Goal: Task Accomplishment & Management: Manage account settings

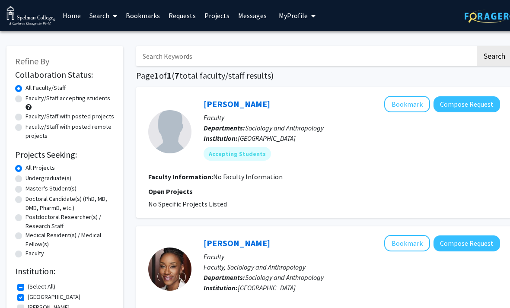
click at [35, 171] on label "All Projects" at bounding box center [40, 167] width 29 height 9
click at [31, 169] on input "All Projects" at bounding box center [29, 166] width 6 height 6
click at [26, 181] on label "Undergraduate(s)" at bounding box center [49, 178] width 46 height 9
click at [26, 179] on input "Undergraduate(s)" at bounding box center [29, 177] width 6 height 6
radio input "true"
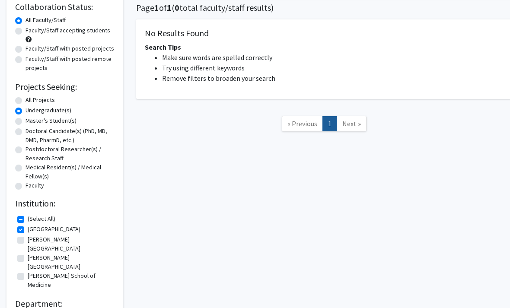
scroll to position [78, 0]
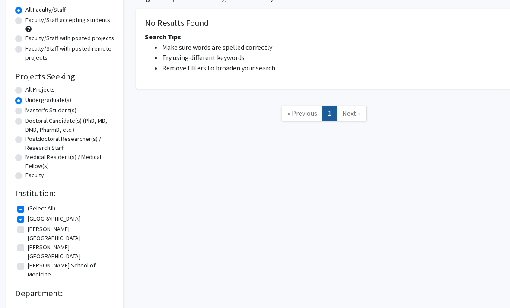
click at [25, 205] on fg-checkbox "(Select All) (Select All)" at bounding box center [64, 209] width 95 height 10
click at [28, 207] on label "(Select All)" at bounding box center [42, 208] width 28 height 9
click at [28, 207] on input "(Select All)" at bounding box center [31, 207] width 6 height 6
checkbox input "false"
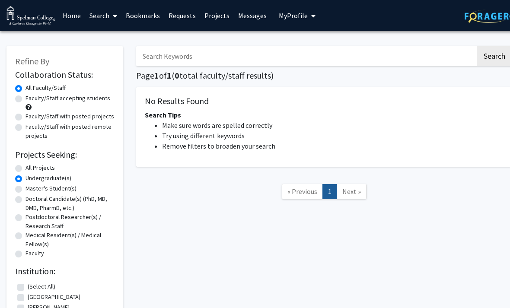
click at [27, 213] on label "Postdoctoral Researcher(s) / Research Staff" at bounding box center [70, 222] width 89 height 18
click at [27, 213] on input "Postdoctoral Researcher(s) / Research Staff" at bounding box center [29, 216] width 6 height 6
radio input "true"
click at [26, 181] on label "Undergraduate(s)" at bounding box center [49, 178] width 46 height 9
click at [26, 179] on input "Undergraduate(s)" at bounding box center [29, 177] width 6 height 6
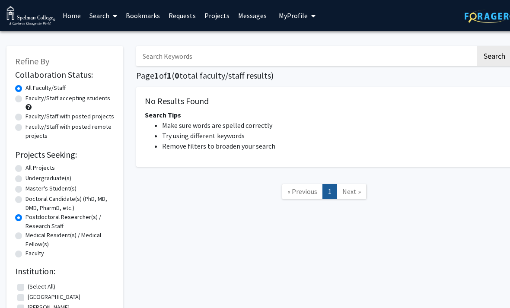
radio input "true"
click at [26, 100] on label "Faculty/Staff accepting students" at bounding box center [68, 98] width 85 height 9
click at [26, 99] on input "Faculty/Staff accepting students" at bounding box center [29, 97] width 6 height 6
radio input "true"
click at [26, 99] on label "Faculty/Staff accepting students" at bounding box center [68, 98] width 85 height 9
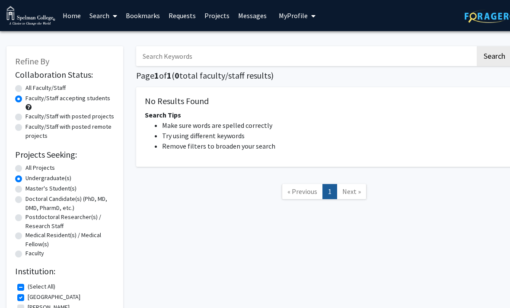
click at [26, 99] on input "Faculty/Staff accepting students" at bounding box center [29, 97] width 6 height 6
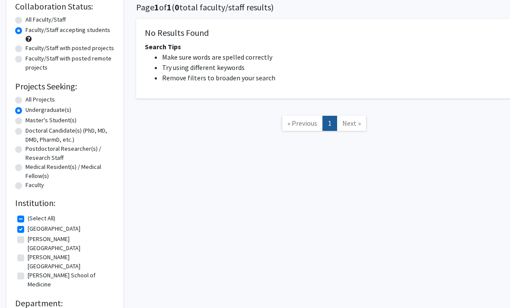
scroll to position [78, 0]
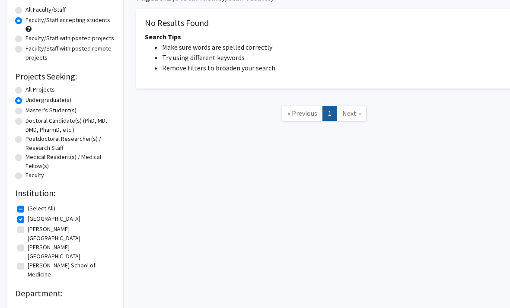
click at [26, 228] on fg-checkbox "[PERSON_NAME][GEOGRAPHIC_DATA] [PERSON_NAME][GEOGRAPHIC_DATA]" at bounding box center [64, 234] width 95 height 18
click at [28, 229] on label "[PERSON_NAME][GEOGRAPHIC_DATA]" at bounding box center [70, 234] width 85 height 18
click at [28, 229] on input "[PERSON_NAME][GEOGRAPHIC_DATA]" at bounding box center [31, 228] width 6 height 6
checkbox input "true"
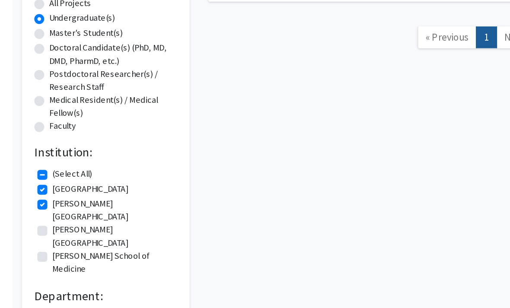
scroll to position [95, 0]
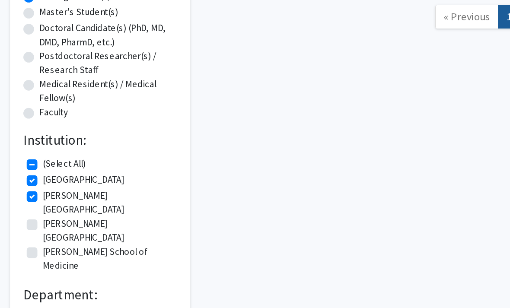
click at [28, 227] on label "[PERSON_NAME][GEOGRAPHIC_DATA]" at bounding box center [70, 236] width 85 height 18
click at [28, 227] on input "[PERSON_NAME][GEOGRAPHIC_DATA]" at bounding box center [31, 230] width 6 height 6
checkbox input "true"
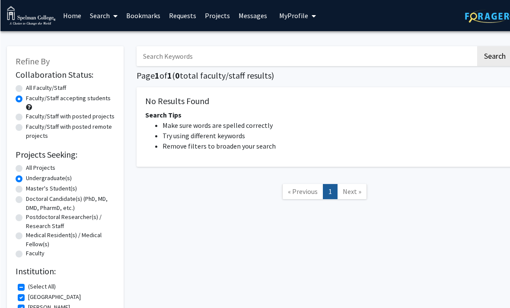
click at [493, 15] on img at bounding box center [492, 16] width 54 height 13
radio input "true"
checkbox input "false"
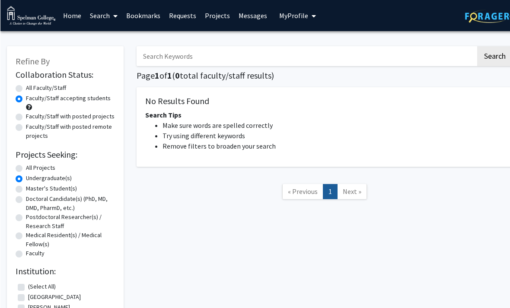
checkbox input "false"
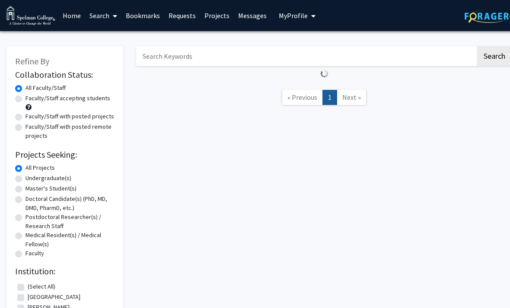
click at [493, 20] on img at bounding box center [492, 16] width 54 height 13
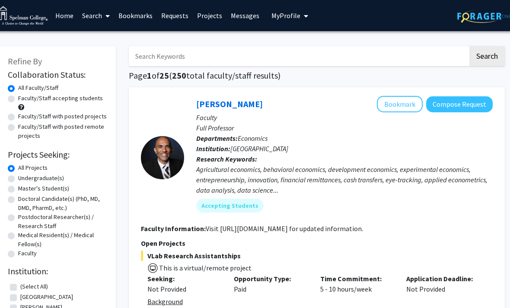
scroll to position [0, 7]
click at [136, 21] on link "Bookmarks" at bounding box center [136, 15] width 43 height 30
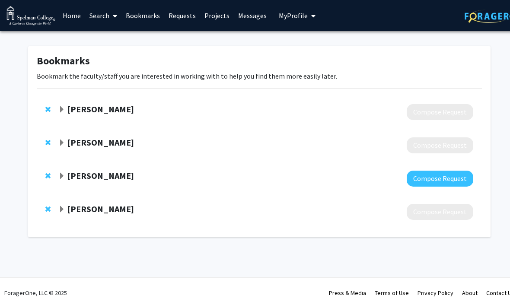
click at [94, 109] on strong "Sandra Patterson" at bounding box center [100, 109] width 67 height 11
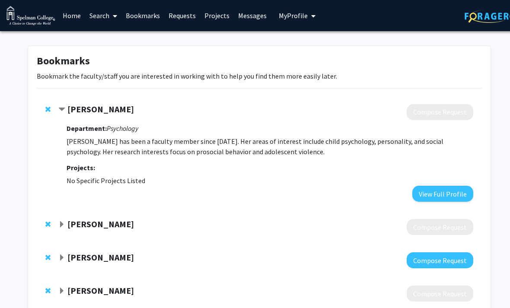
click at [82, 100] on div "Sandra Patterson Compose Request Department: Psychology Sandra Patterson has be…" at bounding box center [259, 153] width 445 height 115
click at [80, 256] on strong "Rihana Mason" at bounding box center [100, 257] width 67 height 11
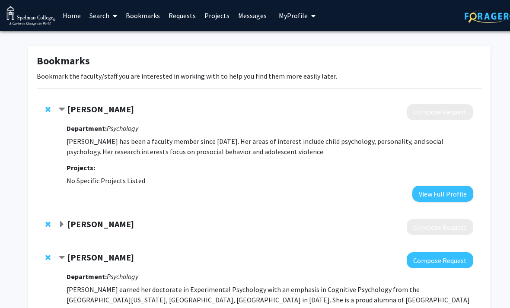
click at [105, 16] on link "Search" at bounding box center [103, 15] width 36 height 30
click at [109, 38] on span "Faculty/Staff" at bounding box center [117, 39] width 64 height 17
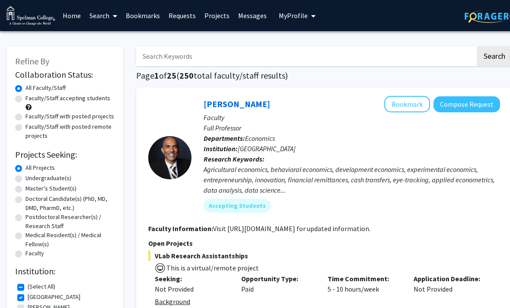
click at [149, 18] on link "Bookmarks" at bounding box center [142, 15] width 43 height 30
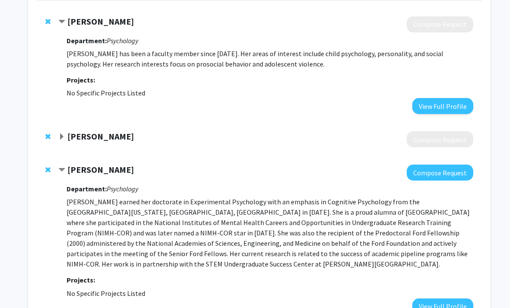
scroll to position [150, 0]
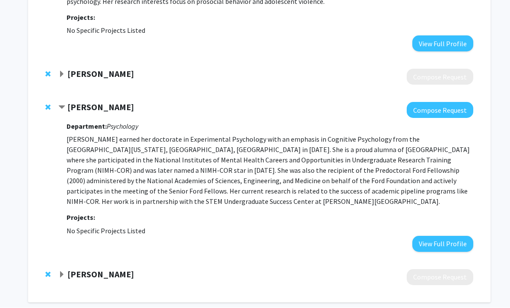
click at [105, 105] on strong "Rihana Mason" at bounding box center [100, 107] width 67 height 11
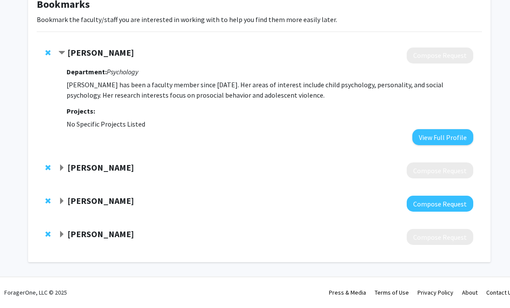
scroll to position [27, 0]
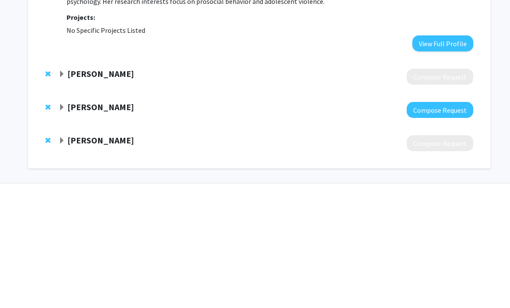
click at [97, 225] on strong "Rihana Mason" at bounding box center [100, 230] width 67 height 11
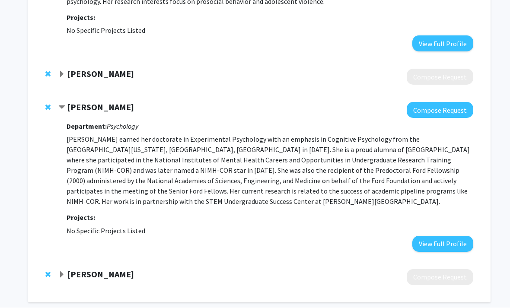
click at [74, 107] on strong "Rihana Mason" at bounding box center [100, 107] width 67 height 11
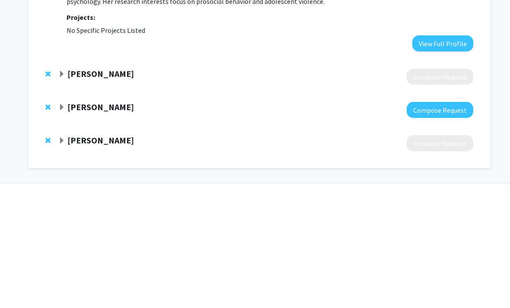
click at [64, 228] on span "Expand Rihana Mason Bookmark" at bounding box center [61, 231] width 7 height 7
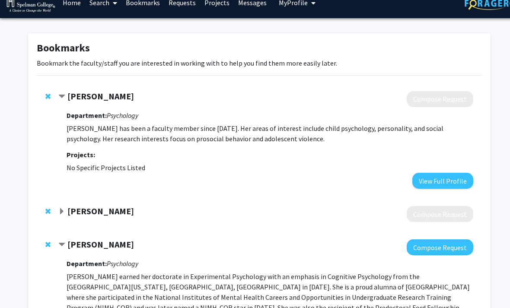
scroll to position [0, 0]
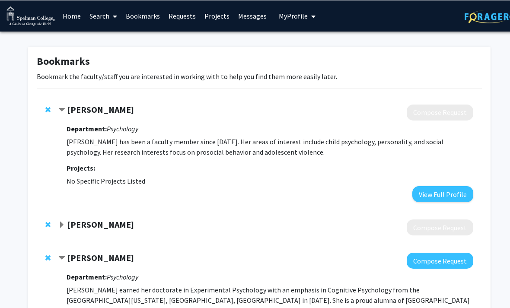
click at [308, 22] on span "My profile dropdown to access profile and logout" at bounding box center [312, 16] width 8 height 30
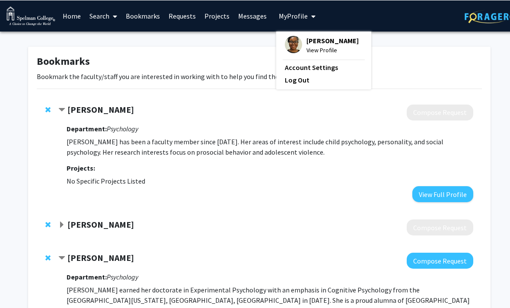
click at [233, 93] on div "Bookmarks Bookmark the faculty/staff you are interested in working with to help…" at bounding box center [259, 249] width 463 height 407
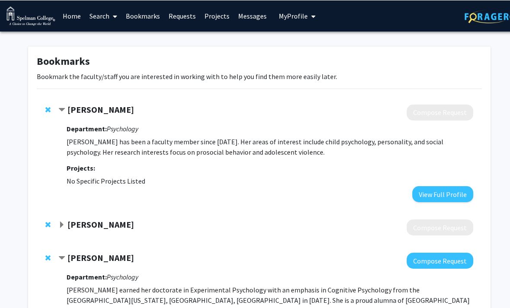
click at [71, 12] on link "Home" at bounding box center [71, 15] width 27 height 30
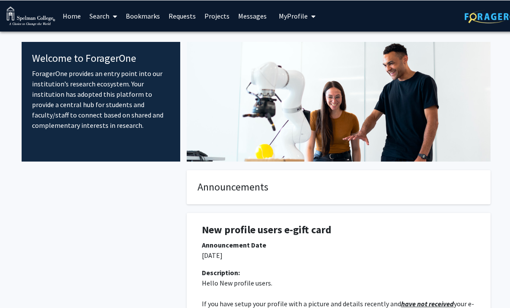
click at [115, 10] on span at bounding box center [113, 16] width 8 height 30
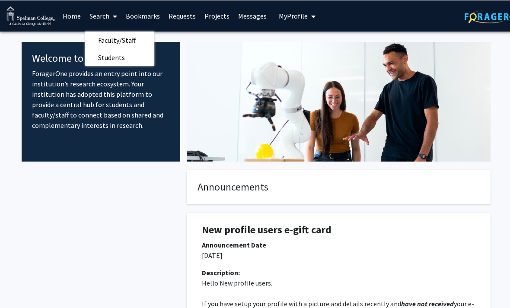
click at [117, 44] on span "Faculty/Staff" at bounding box center [117, 39] width 64 height 17
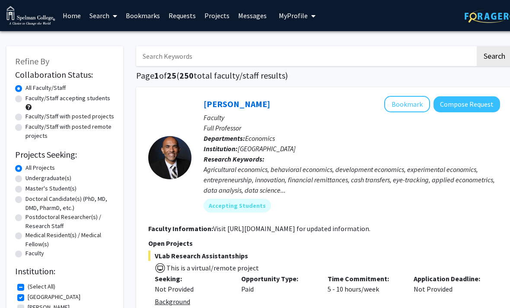
click at [140, 19] on link "Bookmarks" at bounding box center [142, 15] width 43 height 30
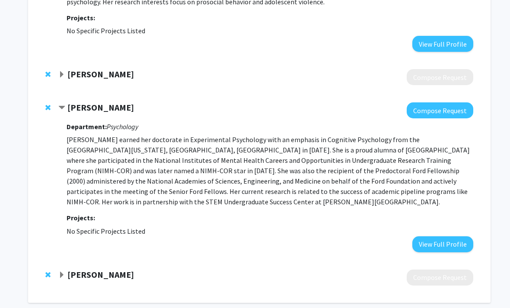
scroll to position [150, 0]
click at [35, 263] on div "Sandra Patterson Compose Request Department: Psychology Sandra Patterson has be…" at bounding box center [259, 120] width 458 height 349
click at [58, 261] on div "Kai McCormack Compose Request" at bounding box center [259, 277] width 445 height 33
click at [72, 269] on strong "Kai McCormack" at bounding box center [100, 274] width 67 height 11
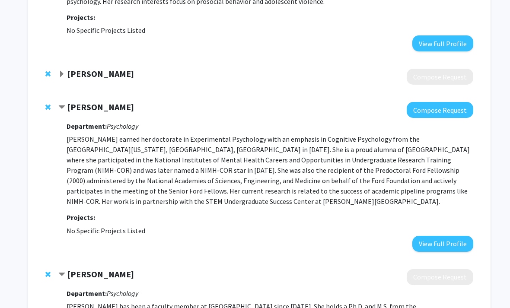
click at [75, 269] on strong "Kai McCormack" at bounding box center [100, 274] width 67 height 11
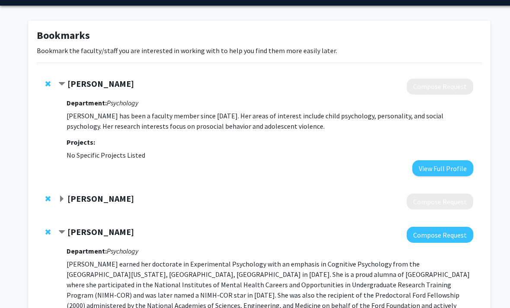
scroll to position [18, 0]
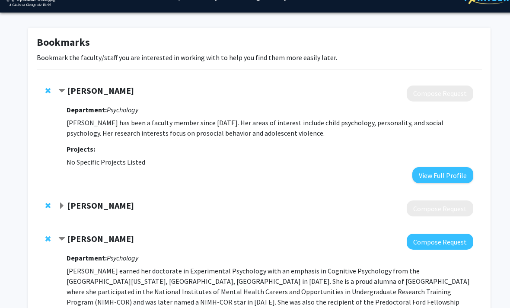
click at [62, 93] on span "Contract Sandra Patterson Bookmark" at bounding box center [61, 91] width 7 height 7
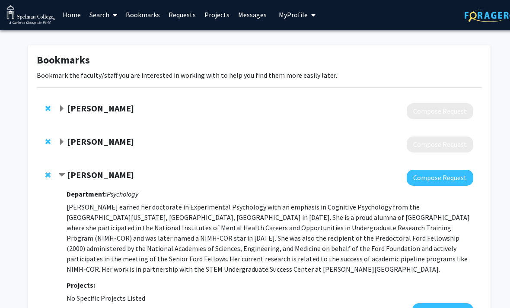
scroll to position [0, 0]
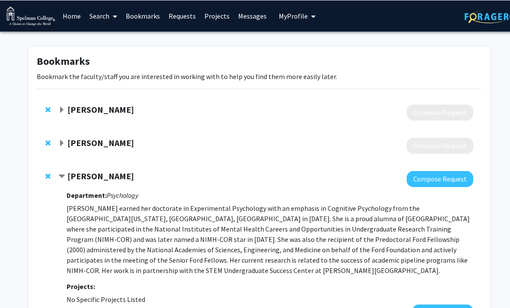
click at [101, 14] on link "Search" at bounding box center [103, 15] width 36 height 30
click at [113, 37] on span "Faculty/Staff" at bounding box center [117, 39] width 64 height 17
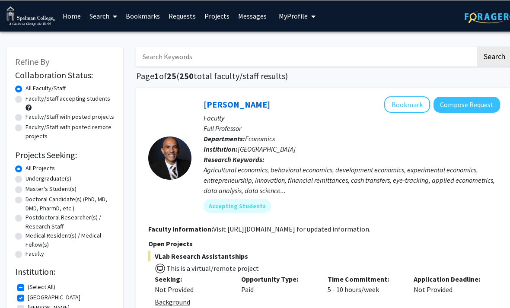
click at [153, 57] on input "Search Keywords" at bounding box center [305, 56] width 339 height 20
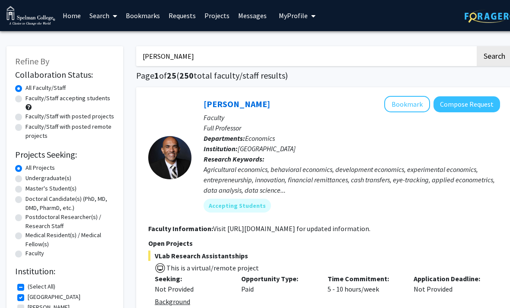
type input "sandra"
click at [494, 55] on button "Search" at bounding box center [494, 56] width 35 height 20
checkbox input "false"
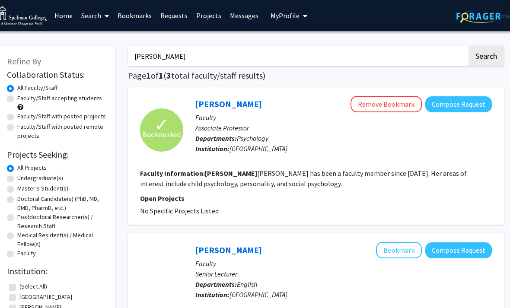
scroll to position [0, 9]
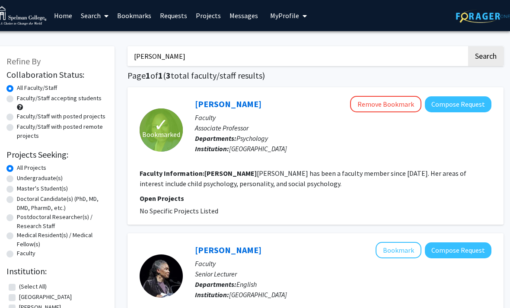
click at [303, 16] on icon "My profile dropdown to access profile and logout" at bounding box center [305, 16] width 4 height 7
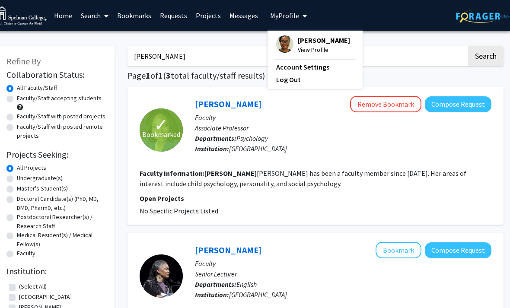
click at [312, 40] on span "[PERSON_NAME]" at bounding box center [324, 40] width 52 height 10
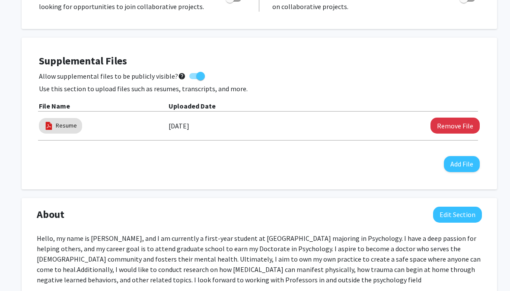
scroll to position [204, 0]
click at [57, 122] on link "Resume" at bounding box center [66, 125] width 21 height 9
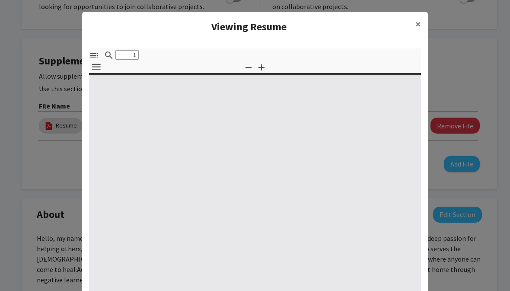
type input "0"
select select "custom"
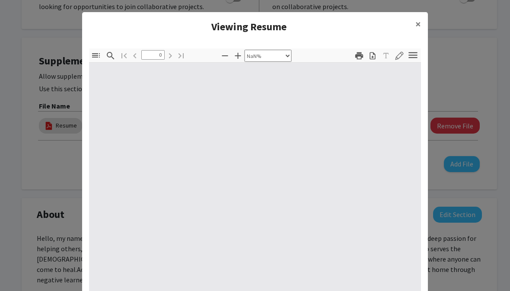
type input "1"
select select "auto"
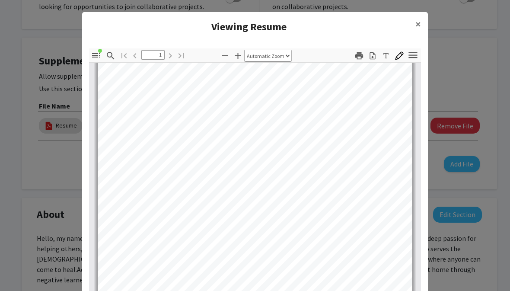
click at [419, 20] on span "×" at bounding box center [418, 23] width 6 height 13
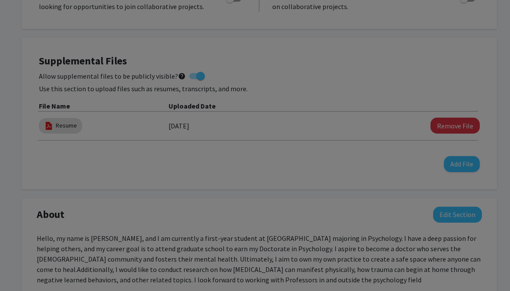
scroll to position [80, 0]
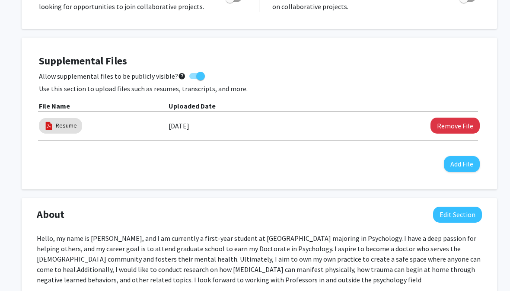
click at [463, 130] on button "Remove File" at bounding box center [455, 126] width 49 height 16
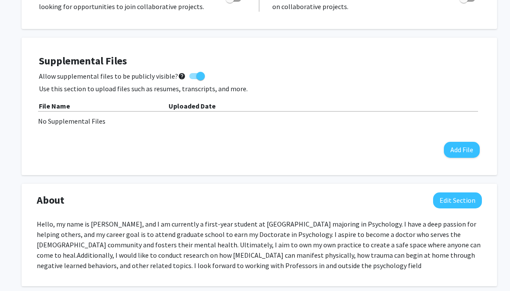
click at [468, 150] on button "Add File" at bounding box center [462, 150] width 36 height 16
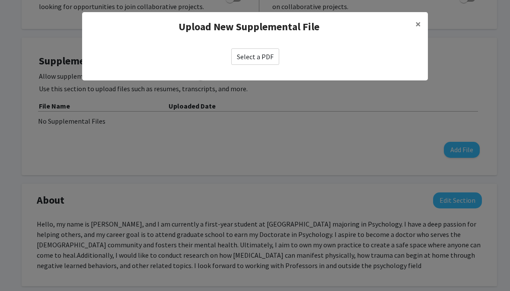
click at [268, 56] on label "Select a PDF" at bounding box center [255, 56] width 48 height 16
click at [0, 0] on input "Select a PDF" at bounding box center [0, 0] width 0 height 0
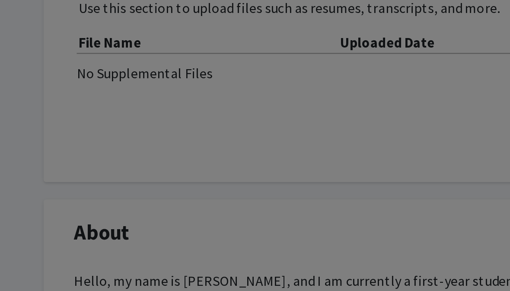
scroll to position [204, 0]
select select "custom"
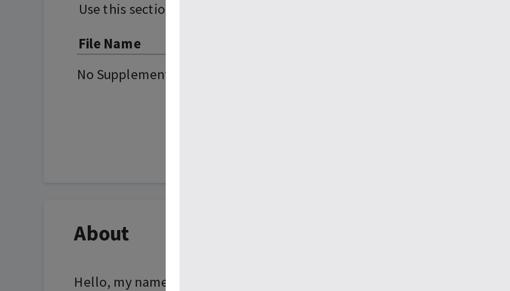
type input "0"
select select "custom"
type input "1"
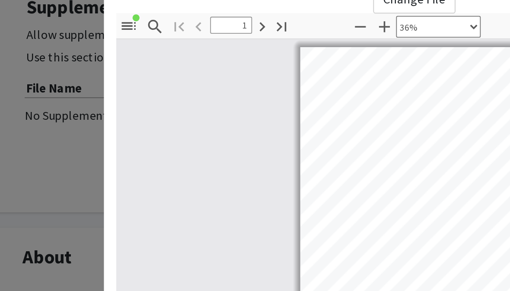
scroll to position [0, 0]
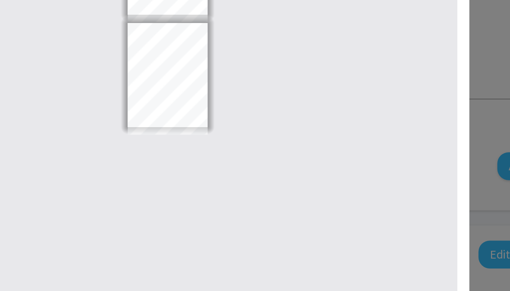
select select "custom"
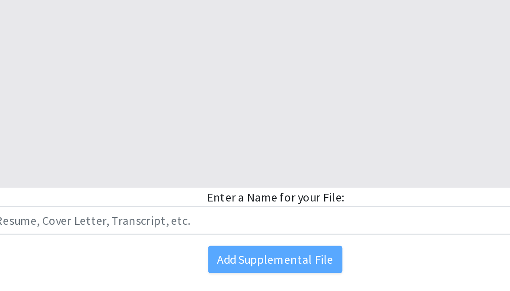
scroll to position [218, 0]
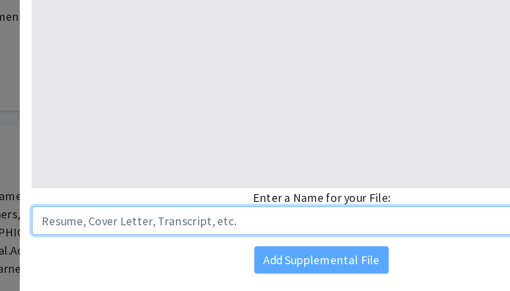
click at [172, 216] on input "text" at bounding box center [255, 224] width 332 height 16
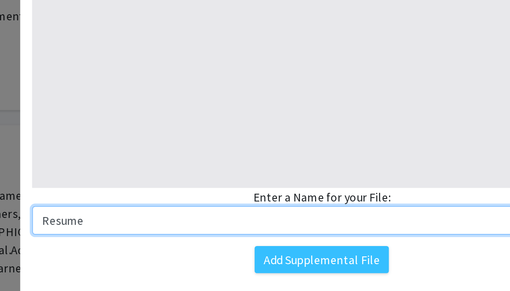
type input "Resume"
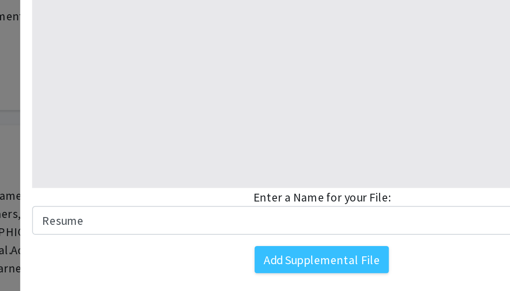
click at [217, 239] on button "Add Supplemental File" at bounding box center [255, 247] width 77 height 16
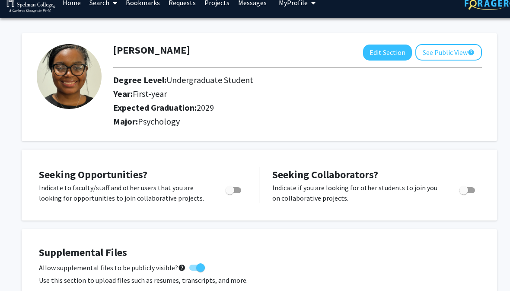
scroll to position [0, 0]
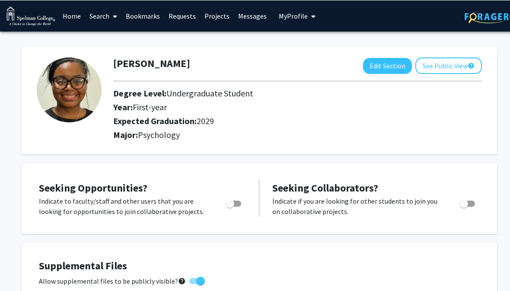
click at [384, 65] on button "Edit Section" at bounding box center [387, 65] width 49 height 16
select select "first-year"
select select "2029"
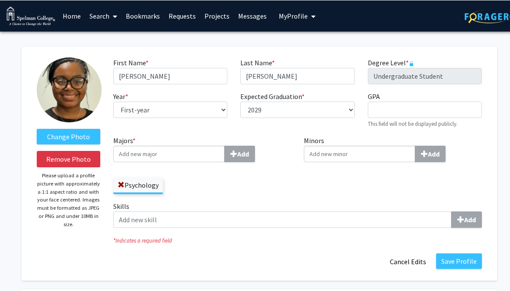
click at [94, 96] on img at bounding box center [69, 89] width 65 height 65
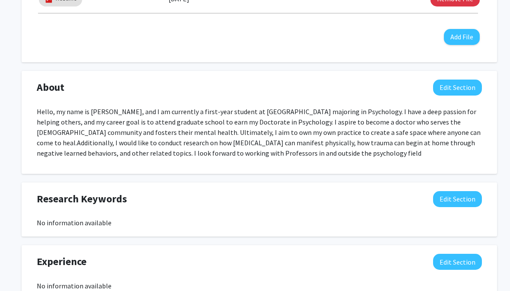
scroll to position [471, 0]
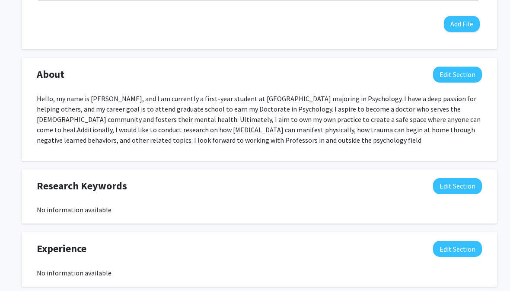
click at [454, 74] on button "Edit Section" at bounding box center [457, 75] width 49 height 16
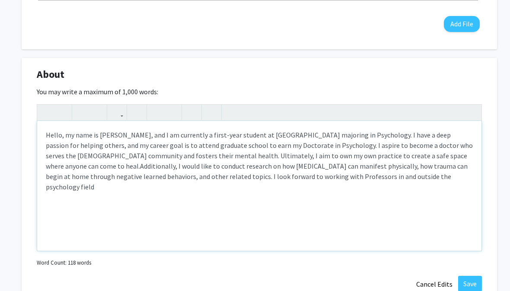
click at [84, 137] on p "Hello, my name is [PERSON_NAME], and I am currently a first-year student at [GE…" at bounding box center [259, 161] width 427 height 62
click at [48, 134] on p "Hello, my name is [PERSON_NAME], and I am currently a first-year student at [GE…" at bounding box center [259, 161] width 427 height 62
click at [48, 135] on p "Hello, my name is [PERSON_NAME], and I am currently a first-year student at [GE…" at bounding box center [259, 161] width 427 height 62
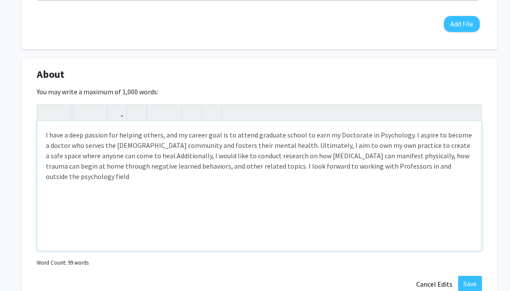
click at [460, 163] on span "Additionally, I would like to conduct research on how [MEDICAL_DATA] can manife…" at bounding box center [258, 165] width 424 height 29
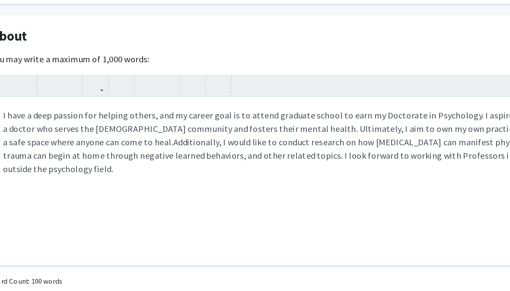
scroll to position [475, 0]
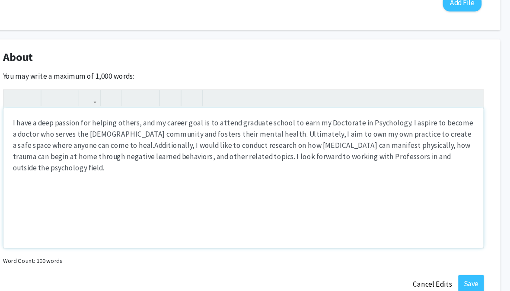
click at [37, 154] on div "I have a deep passion for helping others, and my career goal is to attend gradu…" at bounding box center [259, 182] width 444 height 130
click at [37, 163] on div "I have a deep passion for helping others, and my career goal is to attend gradu…" at bounding box center [259, 182] width 444 height 130
click at [221, 147] on span "Additionally, I would like to conduct research on how mental distress can manif…" at bounding box center [258, 161] width 424 height 29
click at [244, 147] on span "Additionally, I would like to conduct research on how mental distress can manif…" at bounding box center [258, 161] width 424 height 29
click at [259, 147] on span "Additionally, I would like to conduct research on how mental distress can manif…" at bounding box center [258, 161] width 424 height 29
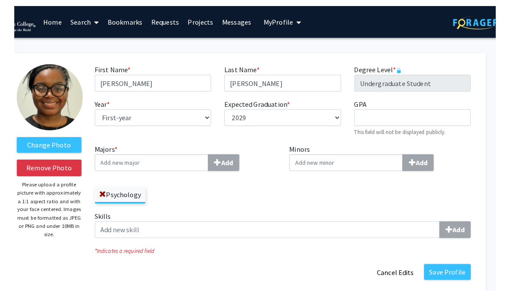
scroll to position [485, 0]
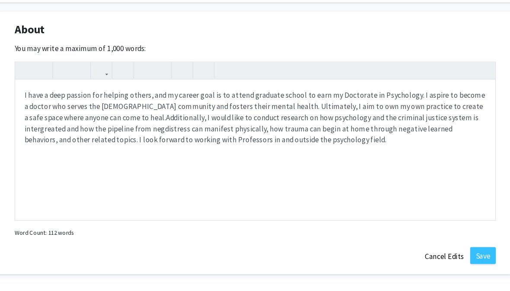
click at [428, 3] on div "Seeking Opportunities? Indicate to faculty/staff and other users that you are l…" at bounding box center [260, 207] width 476 height 806
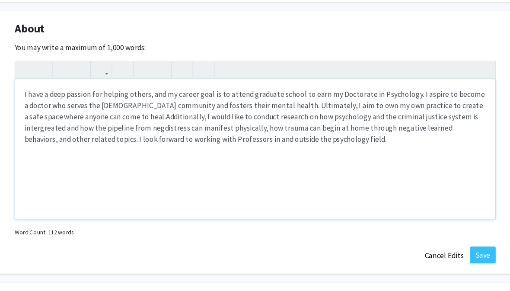
click at [401, 98] on p "I have a deep passion for helping others, and my career goal is to attend gradu…" at bounding box center [259, 114] width 427 height 52
click at [401, 97] on p "I have a deep passion for helping others, and my career goal is to attend gradu…" at bounding box center [259, 114] width 427 height 52
click at [105, 116] on span "Additionally, I would like to conduct research on how psychology and the crimin…" at bounding box center [256, 124] width 420 height 29
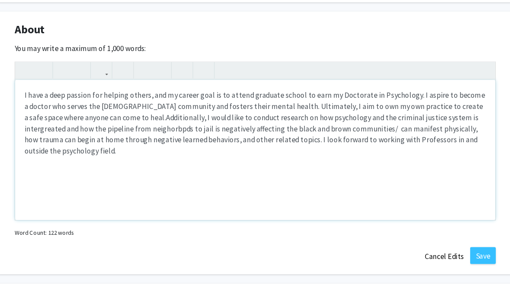
click at [418, 110] on span "Additionally, I would like to conduct research on how psychology and the crimin…" at bounding box center [256, 130] width 420 height 40
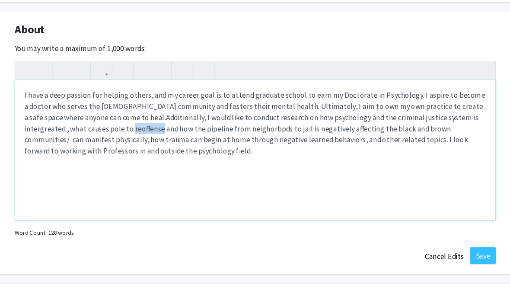
click at [73, 115] on span "Additionally, I would like to conduct research on how psychology and the crimin…" at bounding box center [256, 130] width 420 height 40
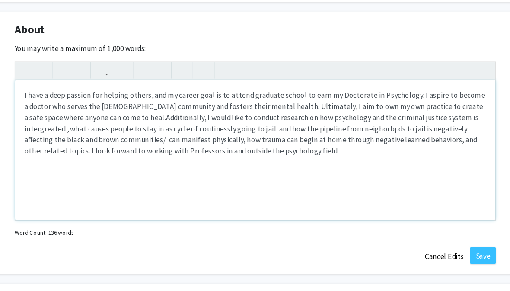
click at [368, 174] on div "I have a deep passion for helping others, and my career goal is to attend gradu…" at bounding box center [259, 145] width 444 height 130
click at [399, 190] on div "I have a deep passion for helping others, and my career goal is to attend gradu…" at bounding box center [259, 145] width 444 height 130
click at [396, 183] on div "I have a deep passion for helping others, and my career goal is to attend gradu…" at bounding box center [259, 145] width 444 height 130
click at [388, 169] on div "I have a deep passion for helping others, and my career goal is to attend gradu…" at bounding box center [259, 145] width 444 height 130
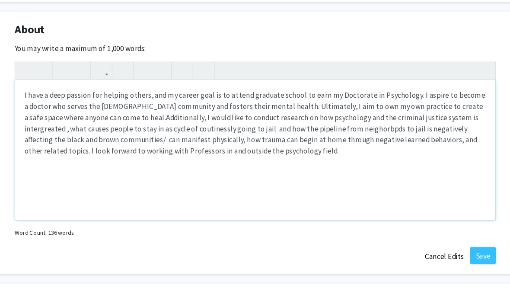
click at [252, 155] on div "I have a deep passion for helping others, and my career goal is to attend gradu…" at bounding box center [259, 145] width 444 height 130
click at [251, 181] on div "I have a deep passion for helping others, and my career goal is to attend gradu…" at bounding box center [259, 145] width 444 height 130
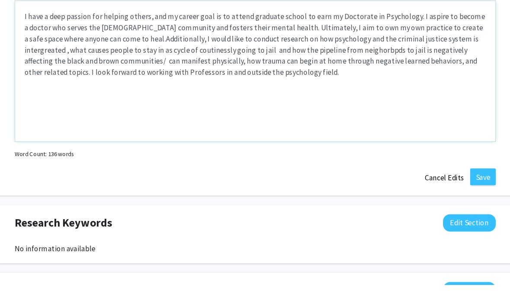
scroll to position [577, 0]
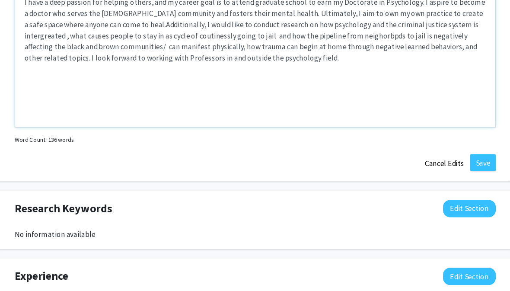
click at [334, 91] on div "I have a deep passion for helping others, and my career goal is to attend gradu…" at bounding box center [259, 80] width 444 height 130
click at [336, 90] on div "I have a deep passion for helping others, and my career goal is to attend gradu…" at bounding box center [259, 80] width 444 height 130
click at [335, 90] on div "I have a deep passion for helping others, and my career goal is to attend gradu…" at bounding box center [259, 80] width 444 height 130
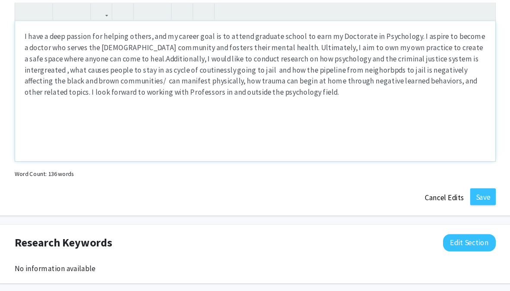
scroll to position [524, 0]
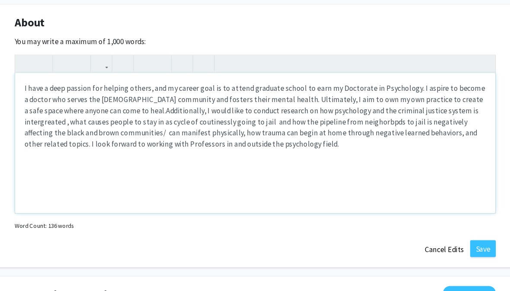
click at [275, 144] on div "I have a deep passion for helping others, and my career goal is to attend gradu…" at bounding box center [259, 133] width 444 height 130
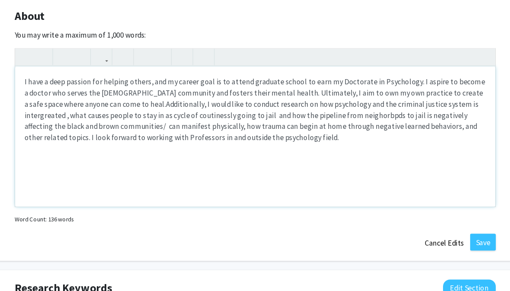
click at [50, 165] on div "I have a deep passion for helping others, and my career goal is to attend gradu…" at bounding box center [259, 133] width 444 height 130
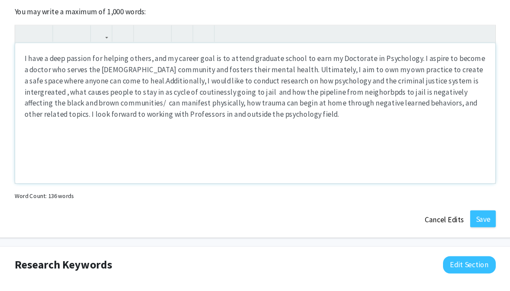
click at [327, 110] on div "I have a deep passion for helping others, and my career goal is to attend gradu…" at bounding box center [259, 133] width 444 height 130
click at [204, 102] on span "Additionally, I would like to conduct research on how psychology and the crimin…" at bounding box center [256, 118] width 420 height 40
click at [210, 103] on p "I have a deep passion for helping others, and my career goal is to attend gradu…" at bounding box center [259, 108] width 427 height 62
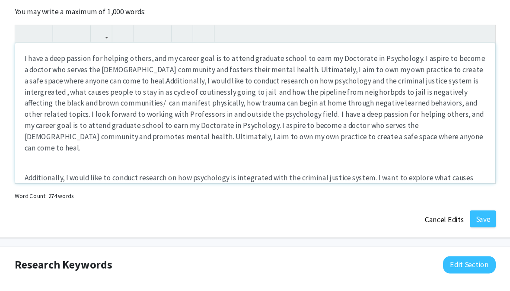
click at [46, 77] on p "I have a deep passion for helping others, and my career goal is to attend gradu…" at bounding box center [259, 123] width 427 height 93
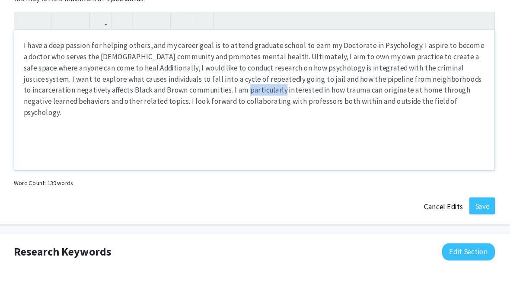
copy span "particularly"
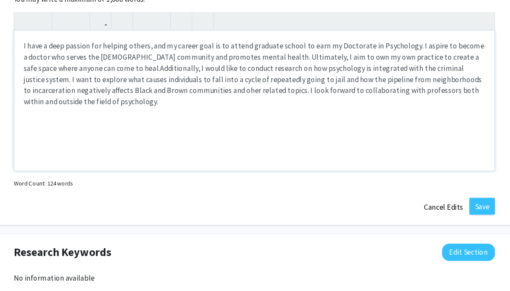
type textarea "<p><span>&nbsp;I have a deep passion for helping others, and my career goal is …"
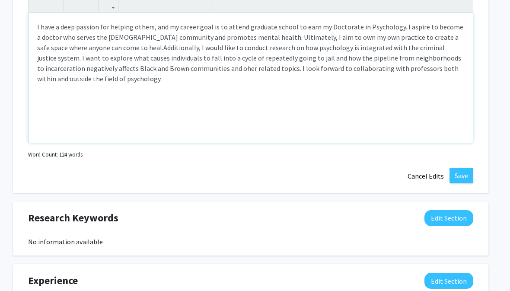
scroll to position [578, 9]
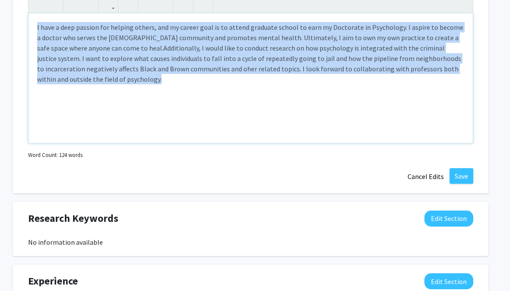
copy p "I have a deep passion for helping others, and my career goal is to attend gradu…"
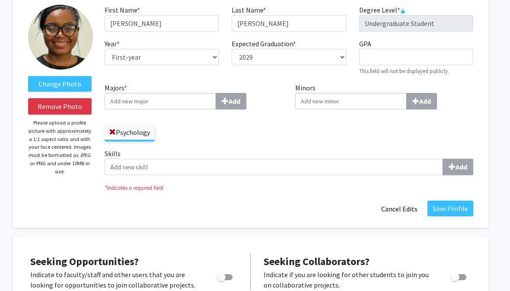
scroll to position [0, 9]
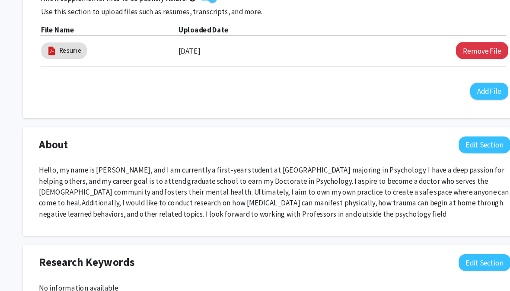
click at [461, 143] on button "Edit Section" at bounding box center [457, 137] width 49 height 16
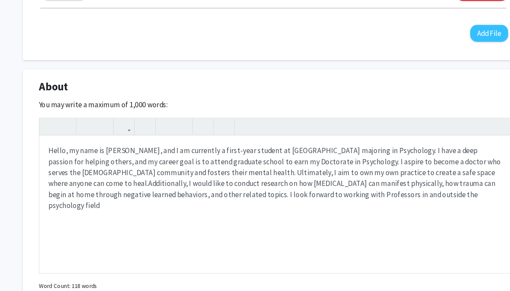
scroll to position [358, 0]
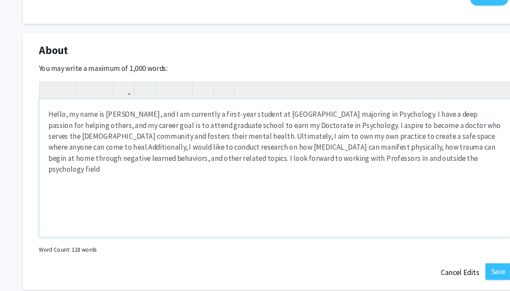
click at [51, 111] on p "Hello, my name is Akira Andrews, and I am currently a first-year student at Spe…" at bounding box center [259, 133] width 427 height 62
click at [51, 112] on p "Hello, my name is Akira Andrews, and I am currently a first-year student at Spe…" at bounding box center [259, 133] width 427 height 62
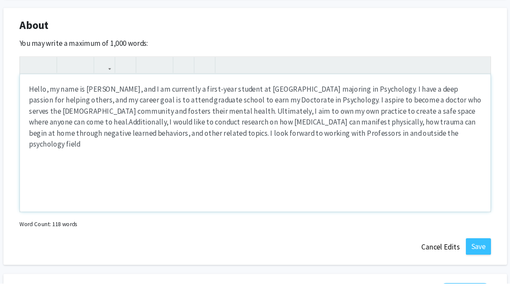
click at [46, 102] on p "Hello, my name is Akira Andrews, and I am currently a first-year student at Spe…" at bounding box center [259, 133] width 427 height 62
paste div "Note to users with screen readers: Please deactivate our accessibility plugin f…"
type textarea "<p>&nbsp;I have a deep passion for helping others, and my career goal is to att…"
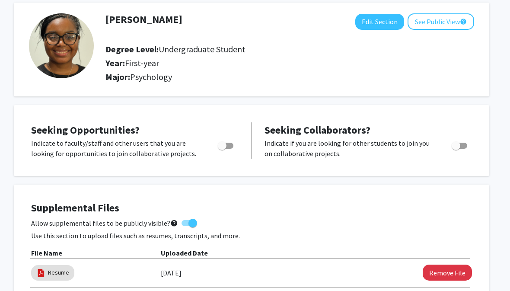
scroll to position [0, 7]
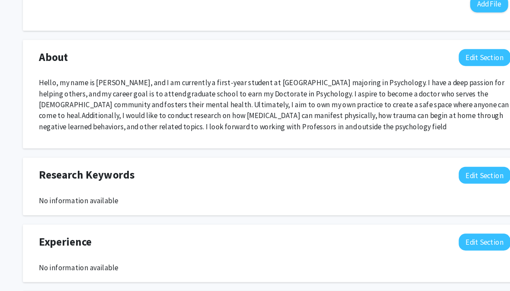
scroll to position [363, 0]
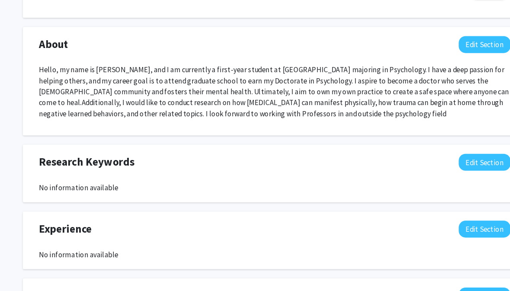
click at [455, 45] on button "Edit Section" at bounding box center [457, 42] width 49 height 16
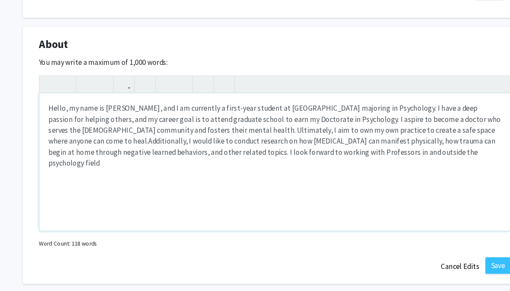
click at [53, 100] on p "Hello, my name is [PERSON_NAME], and I am currently a first-year student at [GE…" at bounding box center [259, 128] width 427 height 62
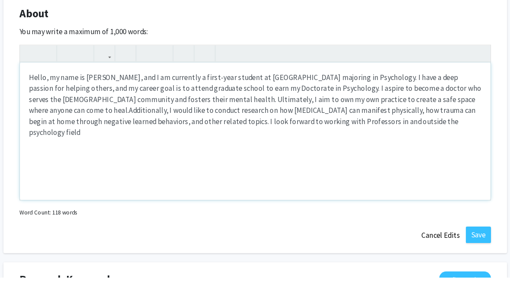
click at [350, 119] on div "Hello, my name is [PERSON_NAME], and I am currently a first-year student at [GE…" at bounding box center [259, 153] width 444 height 130
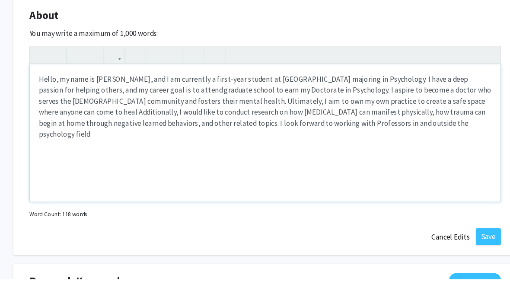
paste div "Note to users with screen readers: Please deactivate our accessibility plugin f…"
type textarea "<p>&nbsp;I have a deep passion for helping others, and my career goal is to att…"
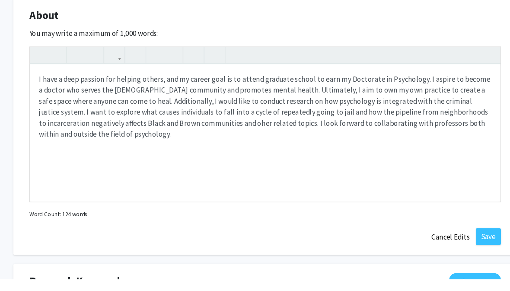
click at [467, 243] on button "Save" at bounding box center [470, 251] width 24 height 16
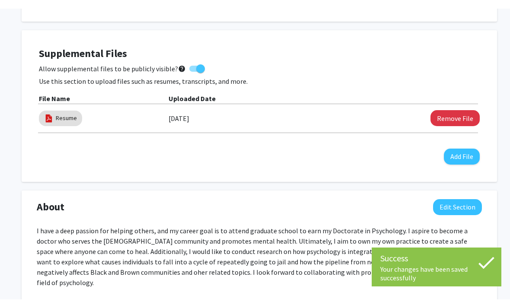
scroll to position [0, 0]
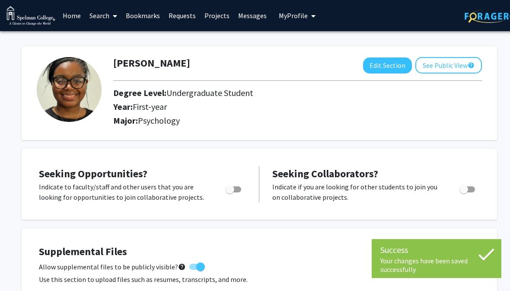
click at [451, 67] on button "See Public View help" at bounding box center [448, 65] width 67 height 16
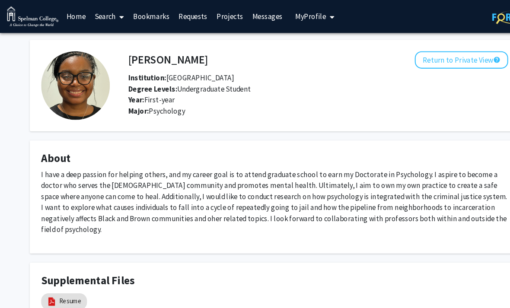
click at [449, 58] on button "Return to Private View help" at bounding box center [436, 56] width 88 height 16
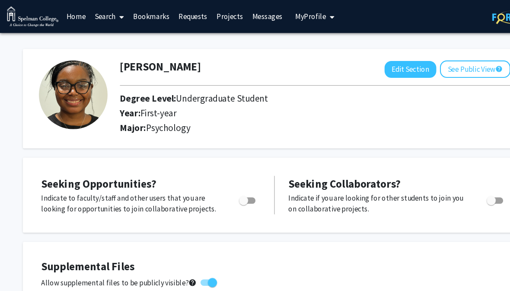
click at [396, 67] on button "Edit Section" at bounding box center [387, 65] width 49 height 16
select select "first-year"
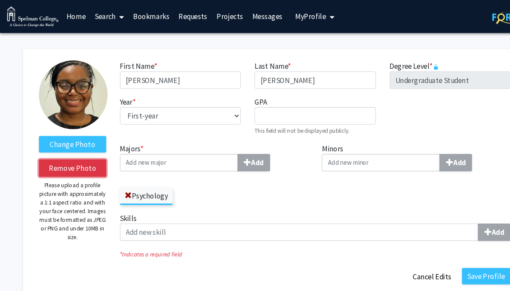
click at [58, 156] on button "Remove Photo" at bounding box center [69, 158] width 64 height 16
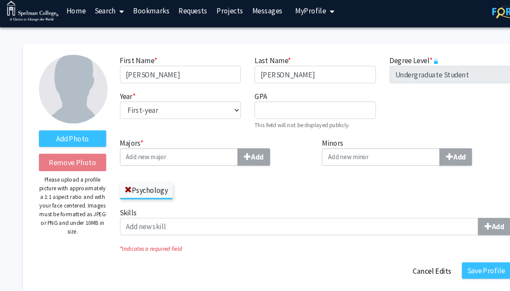
scroll to position [7, 0]
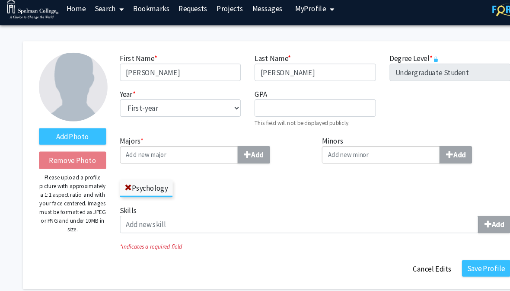
click at [412, 255] on button "Cancel Edits" at bounding box center [408, 254] width 48 height 16
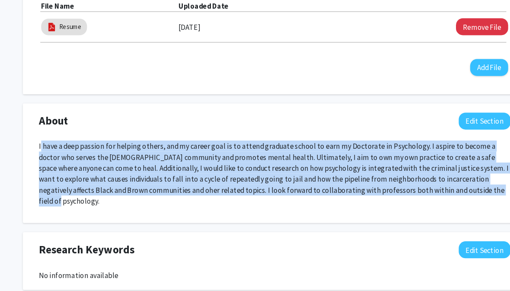
scroll to position [291, 0]
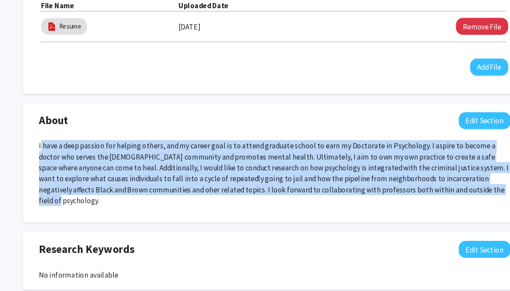
click at [440, 187] on div "I have a deep passion for helping others, and my career goal is to attend gradu…" at bounding box center [259, 166] width 445 height 69
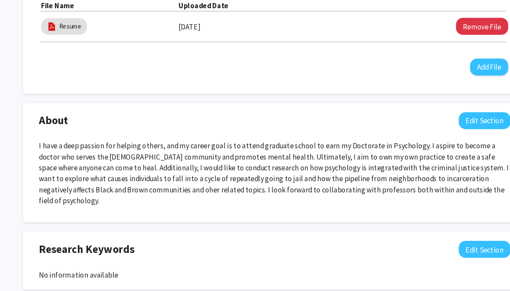
click at [423, 183] on p "I have a deep passion for helping others, and my career goal is to attend gradu…" at bounding box center [259, 163] width 445 height 62
click at [425, 181] on p "I have a deep passion for helping others, and my career goal is to attend gradu…" at bounding box center [259, 163] width 445 height 62
click at [461, 119] on button "Edit Section" at bounding box center [457, 114] width 49 height 16
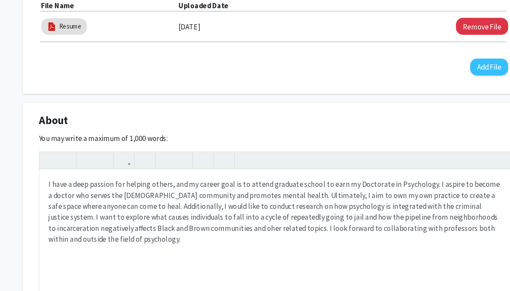
click at [467, 111] on div "About Edit Section" at bounding box center [259, 116] width 458 height 20
click at [437, 225] on p "I have a deep passion for helping others, and my career goal is to attend gradu…" at bounding box center [259, 200] width 427 height 62
paste div "Note to users with screen readers: Please deactivate our accessibility plugin f…"
type textarea "<p>&nbsp;I have a deep passion for helping others, and my career goal is to att…"
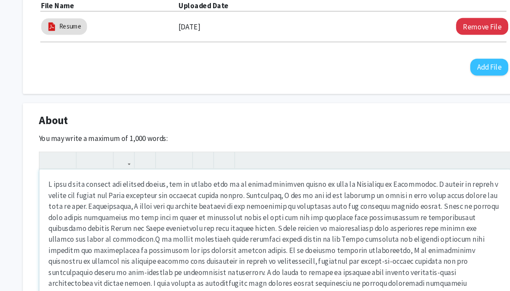
click at [51, 169] on p "Note to users with screen readers: Please deactivate our accessibility plugin f…" at bounding box center [259, 226] width 427 height 114
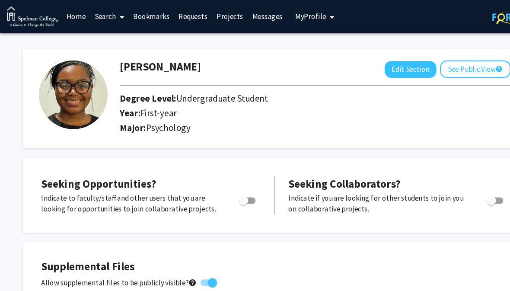
scroll to position [347, 0]
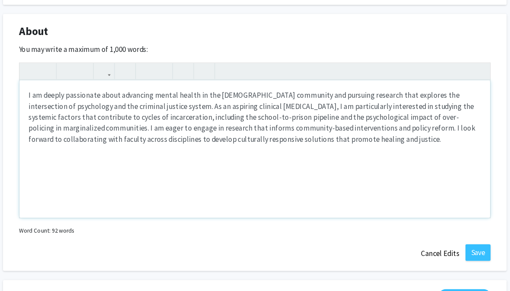
click at [281, 144] on div "I am deeply passionate about advancing mental health in the [DEMOGRAPHIC_DATA] …" at bounding box center [259, 141] width 444 height 130
click at [282, 133] on p "I am deeply passionate about advancing mental health in the [DEMOGRAPHIC_DATA] …" at bounding box center [259, 110] width 427 height 52
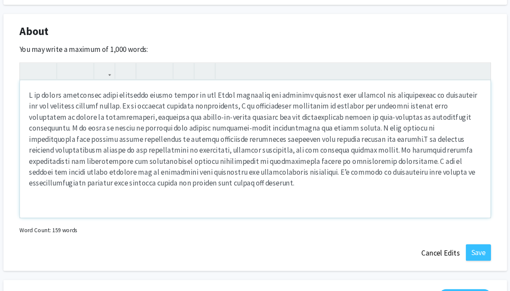
click at [278, 125] on p "Note to users with screen readers: Please deactivate our accessibility plugin f…" at bounding box center [259, 130] width 427 height 93
click at [299, 115] on p "Note to users with screen readers: Please deactivate our accessibility plugin f…" at bounding box center [259, 130] width 427 height 93
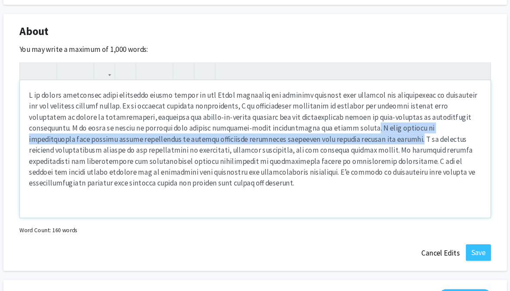
copy p ". I look forward to collaborating with faculty across disciplines to develop cu…"
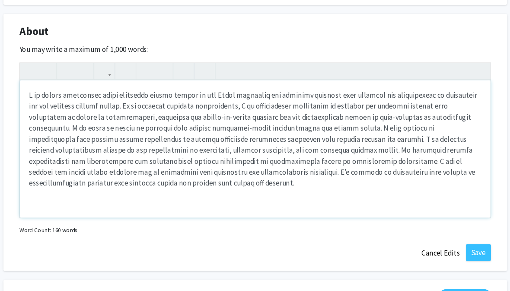
click at [157, 173] on p "Note to users with screen readers: Please deactivate our accessibility plugin f…" at bounding box center [259, 130] width 427 height 93
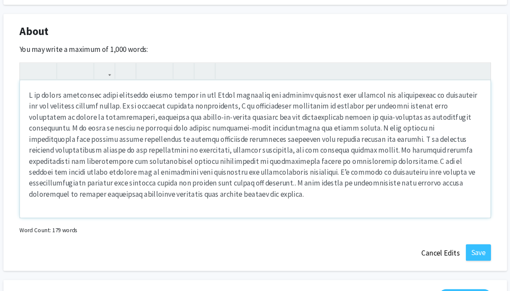
click at [125, 167] on p "Note to users with screen readers: Please deactivate our accessibility plugin f…" at bounding box center [259, 136] width 427 height 104
click at [295, 115] on p "Note to users with screen readers: Please deactivate our accessibility plugin f…" at bounding box center [259, 136] width 427 height 104
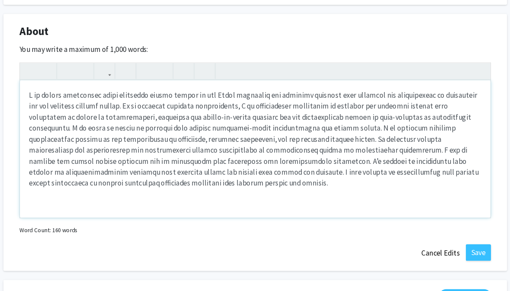
click at [190, 148] on p "Note to users with screen readers: Please deactivate our accessibility plugin f…" at bounding box center [259, 130] width 427 height 93
click at [190, 149] on p "Note to users with screen readers: Please deactivate our accessibility plugin f…" at bounding box center [259, 130] width 427 height 93
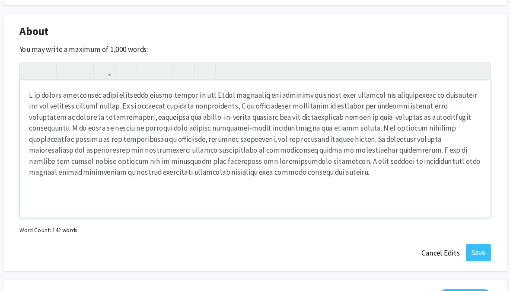
click at [122, 95] on p "Note to users with screen readers: Please deactivate our accessibility plugin f…" at bounding box center [259, 125] width 427 height 83
click at [123, 95] on p "Note to users with screen readers: Please deactivate our accessibility plugin f…" at bounding box center [259, 125] width 427 height 83
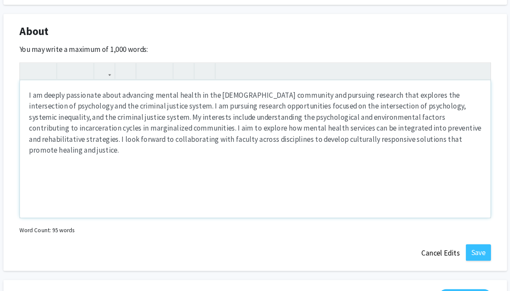
click at [46, 91] on p "I am deeply passionate about advancing mental health in the [DEMOGRAPHIC_DATA] …" at bounding box center [259, 115] width 427 height 62
click at [37, 92] on div "I am deeply passionate about advancing mental health in the [DEMOGRAPHIC_DATA] …" at bounding box center [259, 141] width 444 height 130
click at [46, 88] on p "I am deeply passionate about advancing mental health in the [DEMOGRAPHIC_DATA] …" at bounding box center [259, 115] width 427 height 62
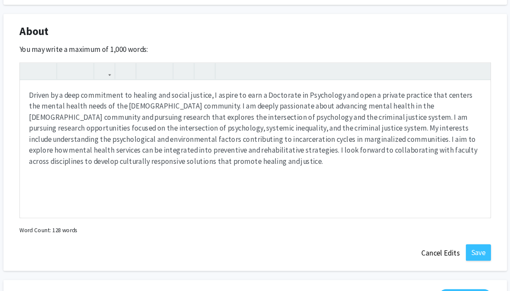
click at [458, 236] on button "Save" at bounding box center [470, 238] width 24 height 16
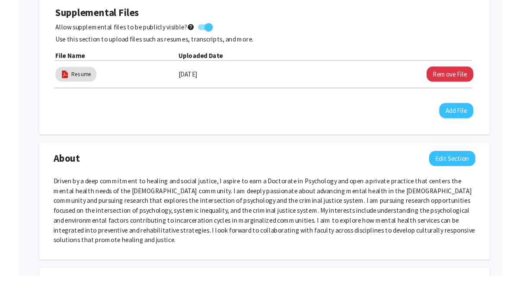
scroll to position [232, 0]
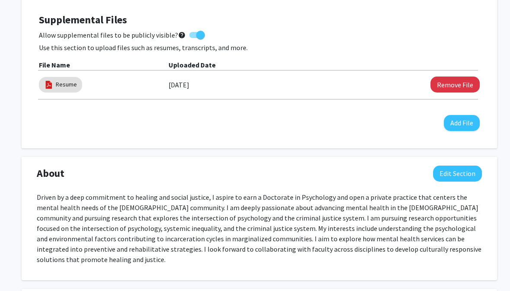
click at [460, 169] on button "Edit Section" at bounding box center [457, 174] width 49 height 16
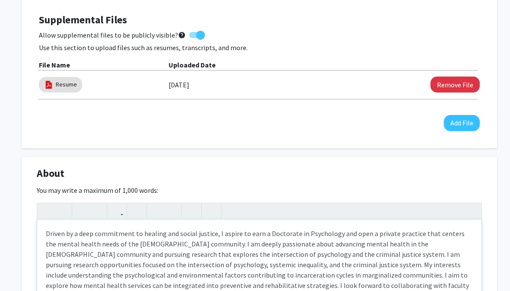
click at [276, 252] on p "Driven by a deep commitment to healing and social justice, I aspire to earn a D…" at bounding box center [259, 264] width 427 height 73
type textarea "<p>Driven by a deep commitment to healing and social justice, I aspire to earn …"
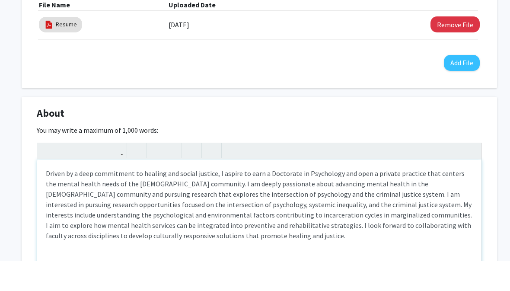
scroll to position [285, 0]
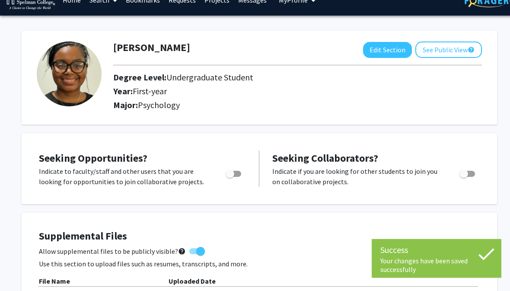
scroll to position [0, 0]
